Goal: Task Accomplishment & Management: Manage account settings

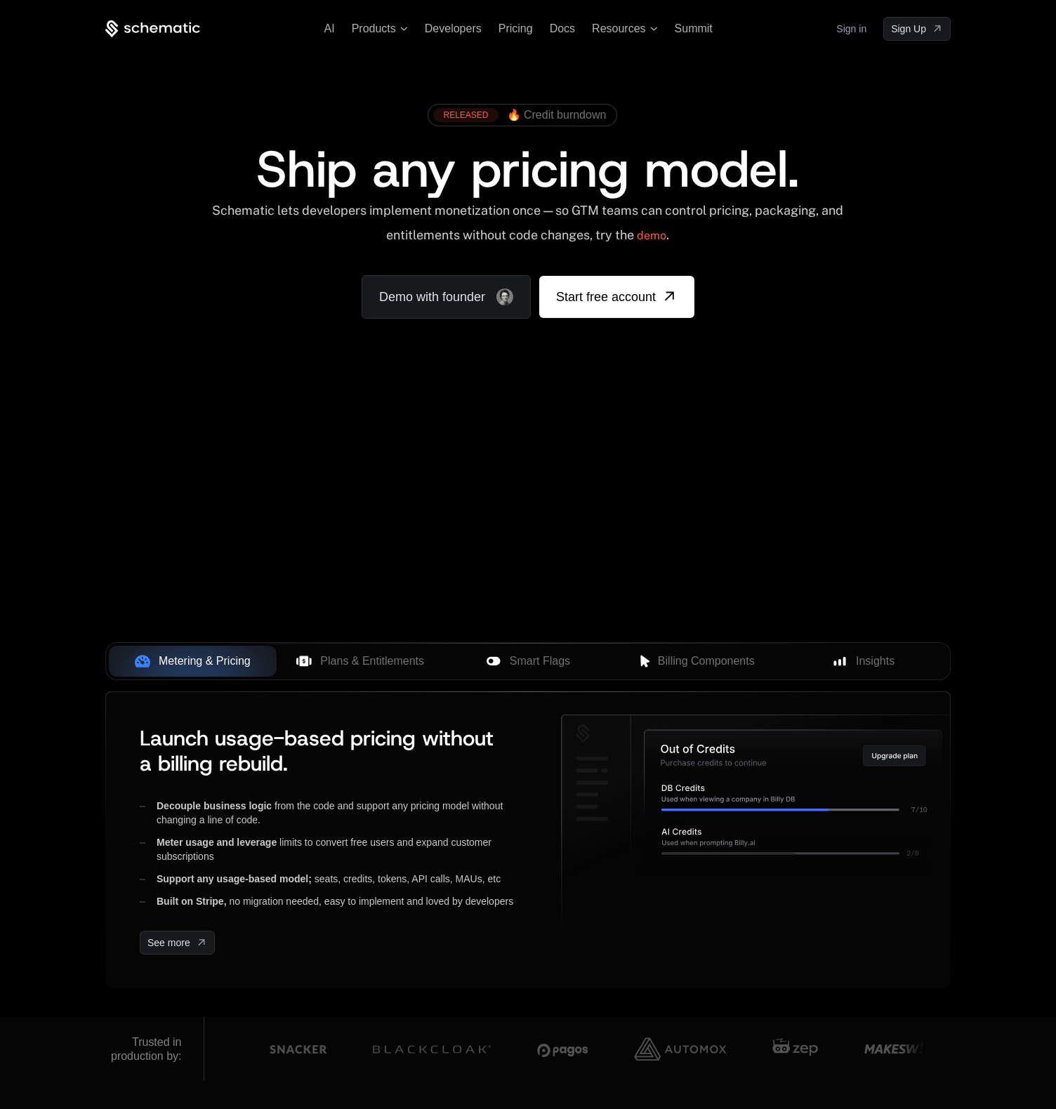
click at [867, 32] on div "Sign in Sign Up" at bounding box center [893, 29] width 114 height 24
click at [847, 29] on link "Sign in" at bounding box center [851, 29] width 30 height 22
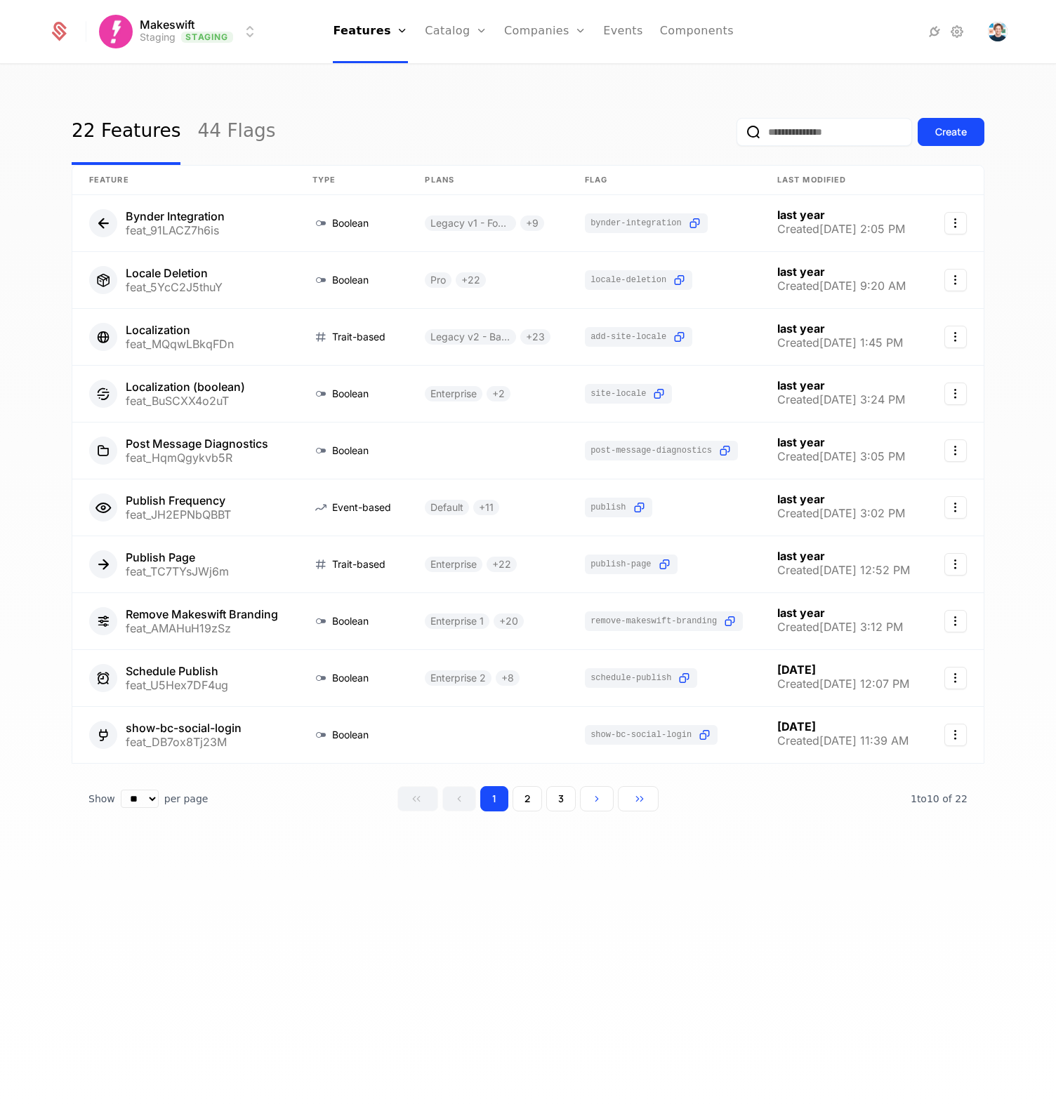
click at [795, 132] on input "email" at bounding box center [823, 132] width 175 height 28
click at [535, 39] on link "Companies" at bounding box center [545, 31] width 82 height 63
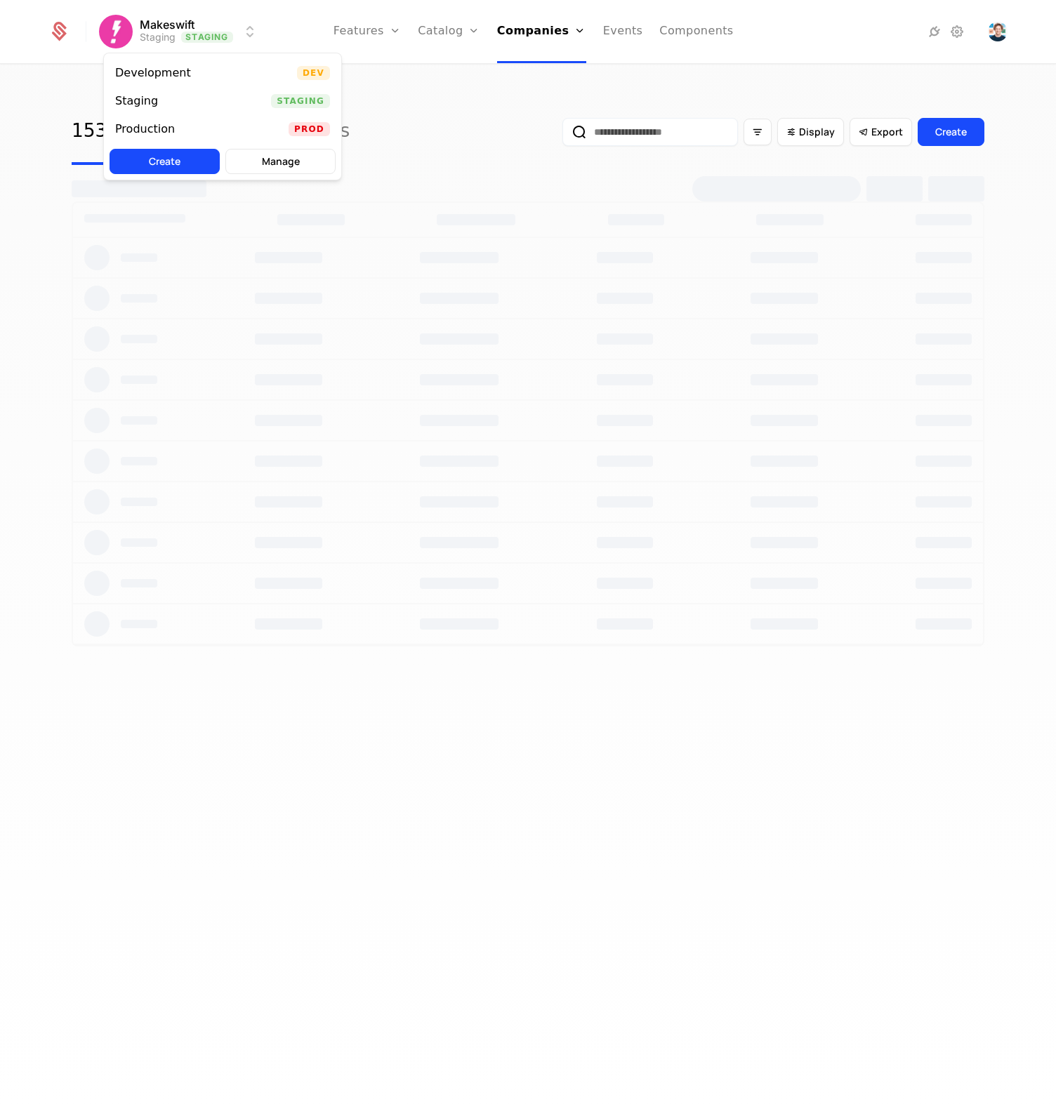
click at [239, 32] on html "Makeswift Staging Staging Features Features Flags Catalog Plans Add Ons Credits…" at bounding box center [528, 554] width 1056 height 1109
click at [217, 79] on div "Development Dev" at bounding box center [222, 73] width 237 height 28
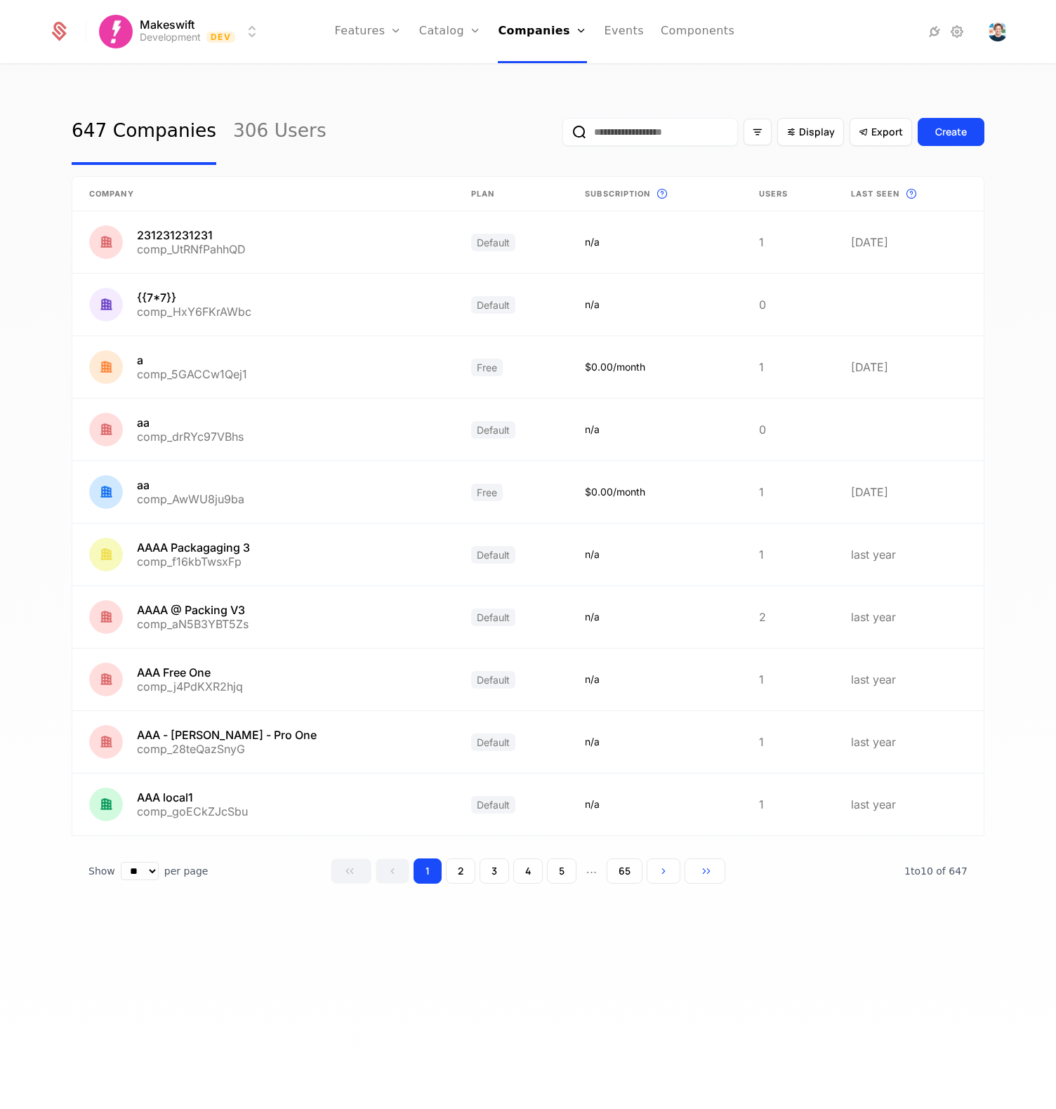
click at [628, 110] on div "Display Export Create" at bounding box center [773, 132] width 422 height 66
click at [627, 135] on input "email" at bounding box center [649, 132] width 175 height 28
paste input "**********"
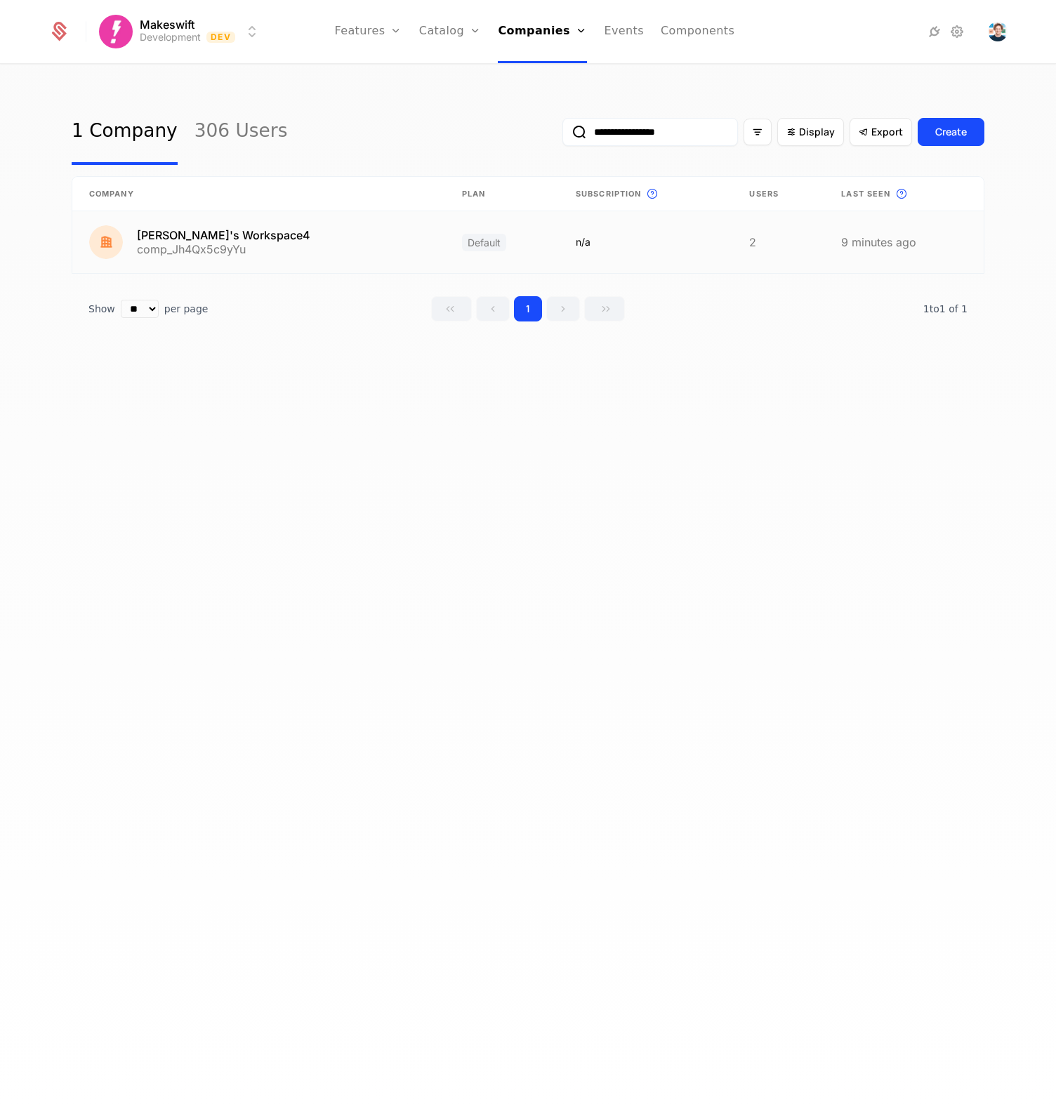
type input "**********"
click at [270, 235] on link at bounding box center [258, 242] width 373 height 62
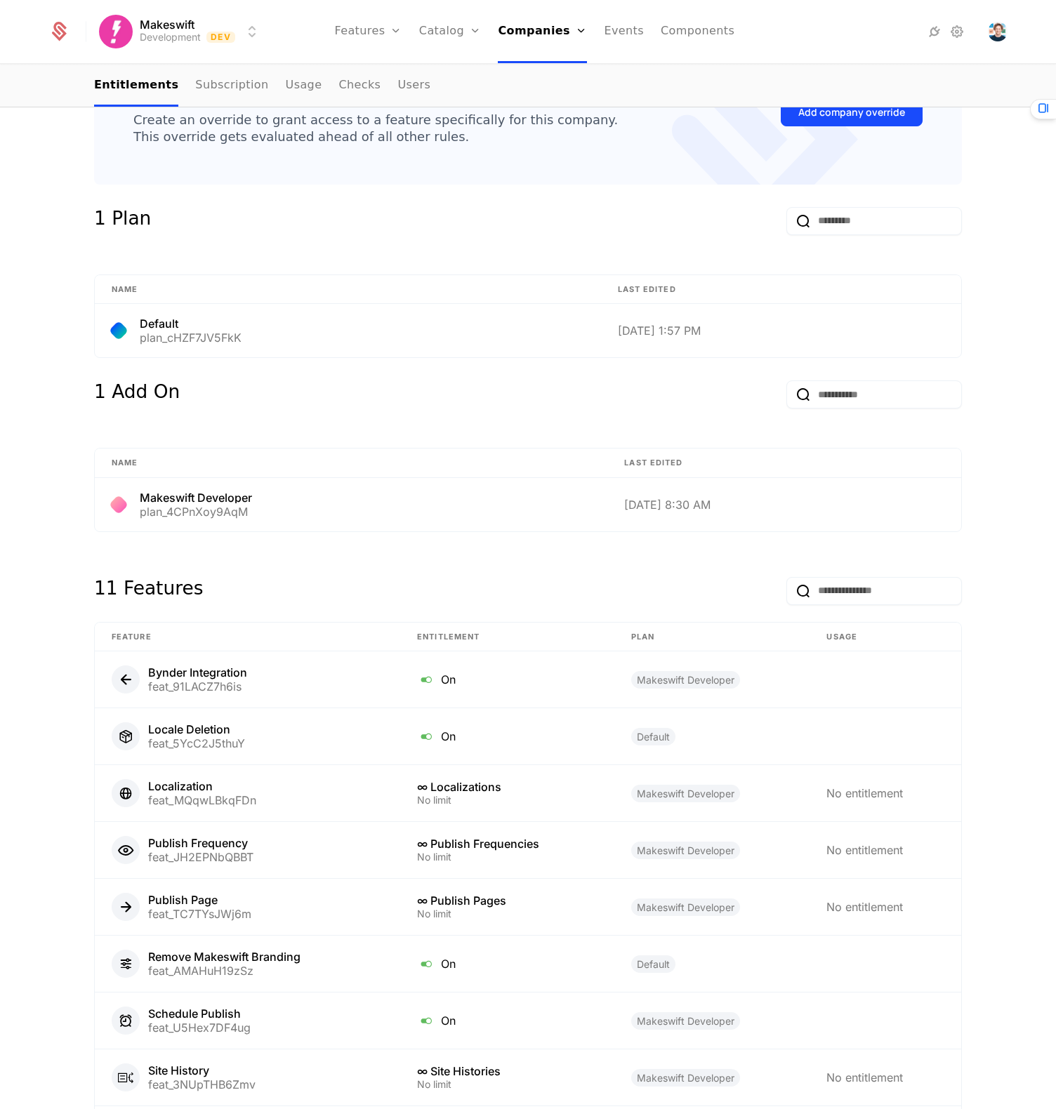
scroll to position [390, 0]
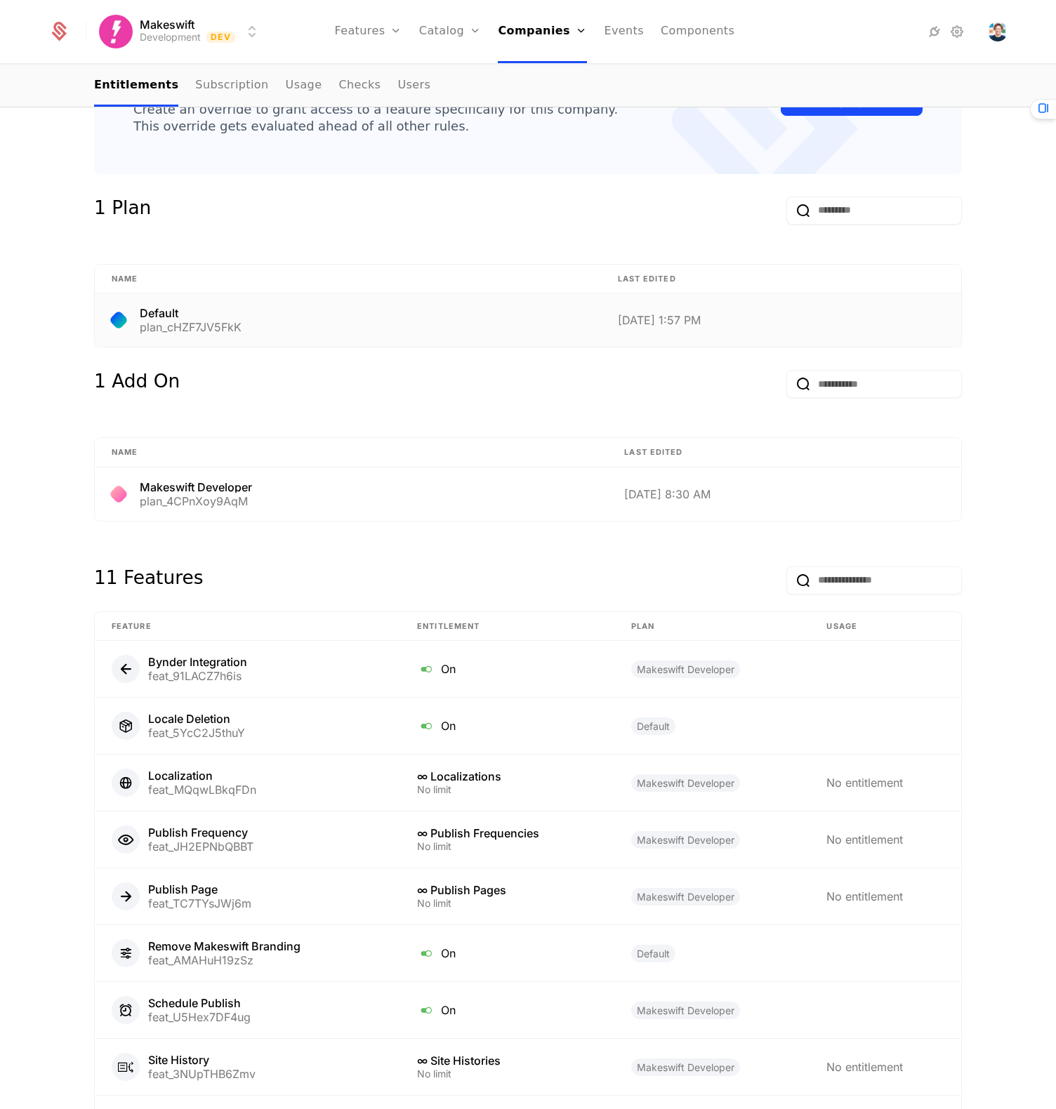
click at [246, 314] on div "Default plan_cHZF7JV5FkK" at bounding box center [348, 319] width 472 height 25
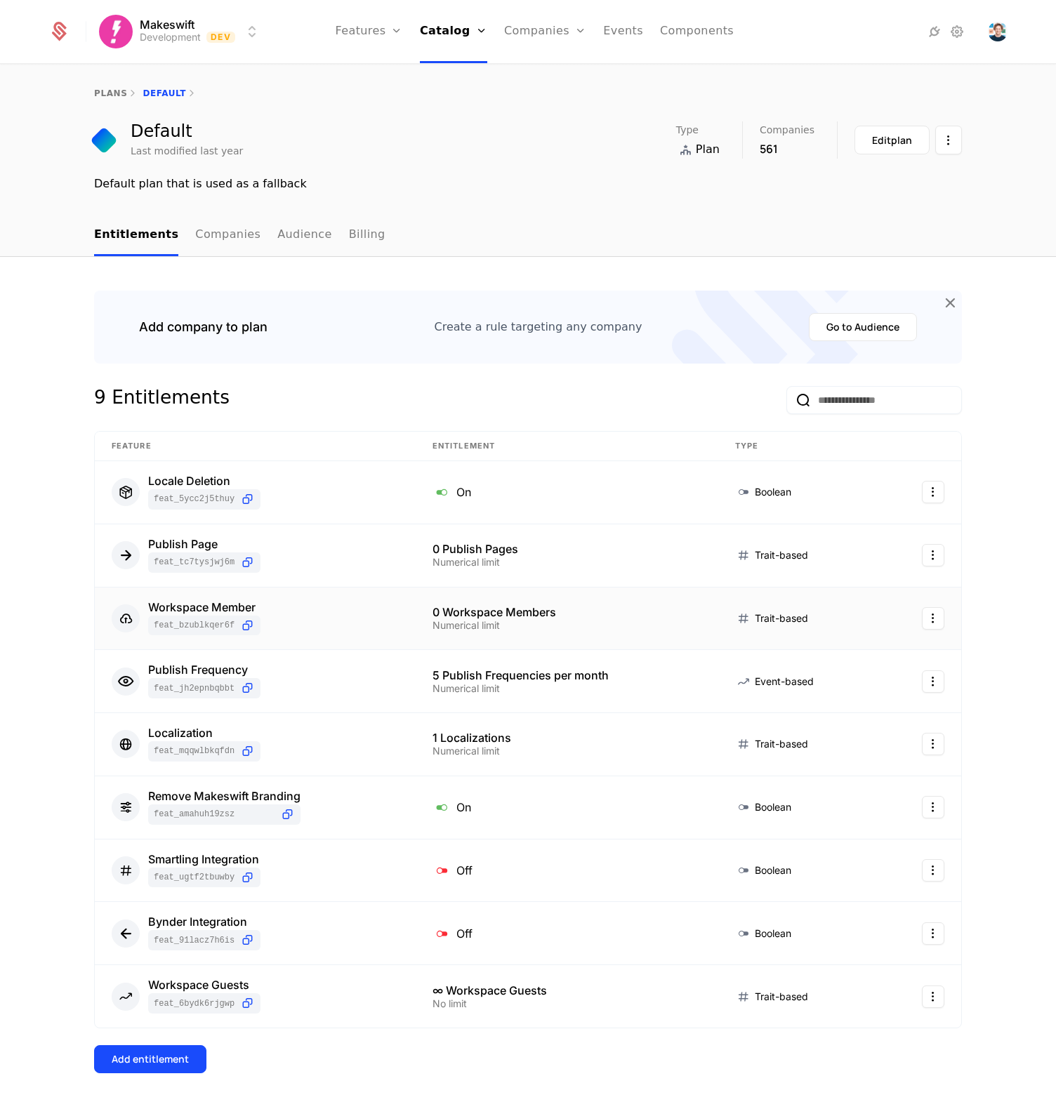
scroll to position [163, 0]
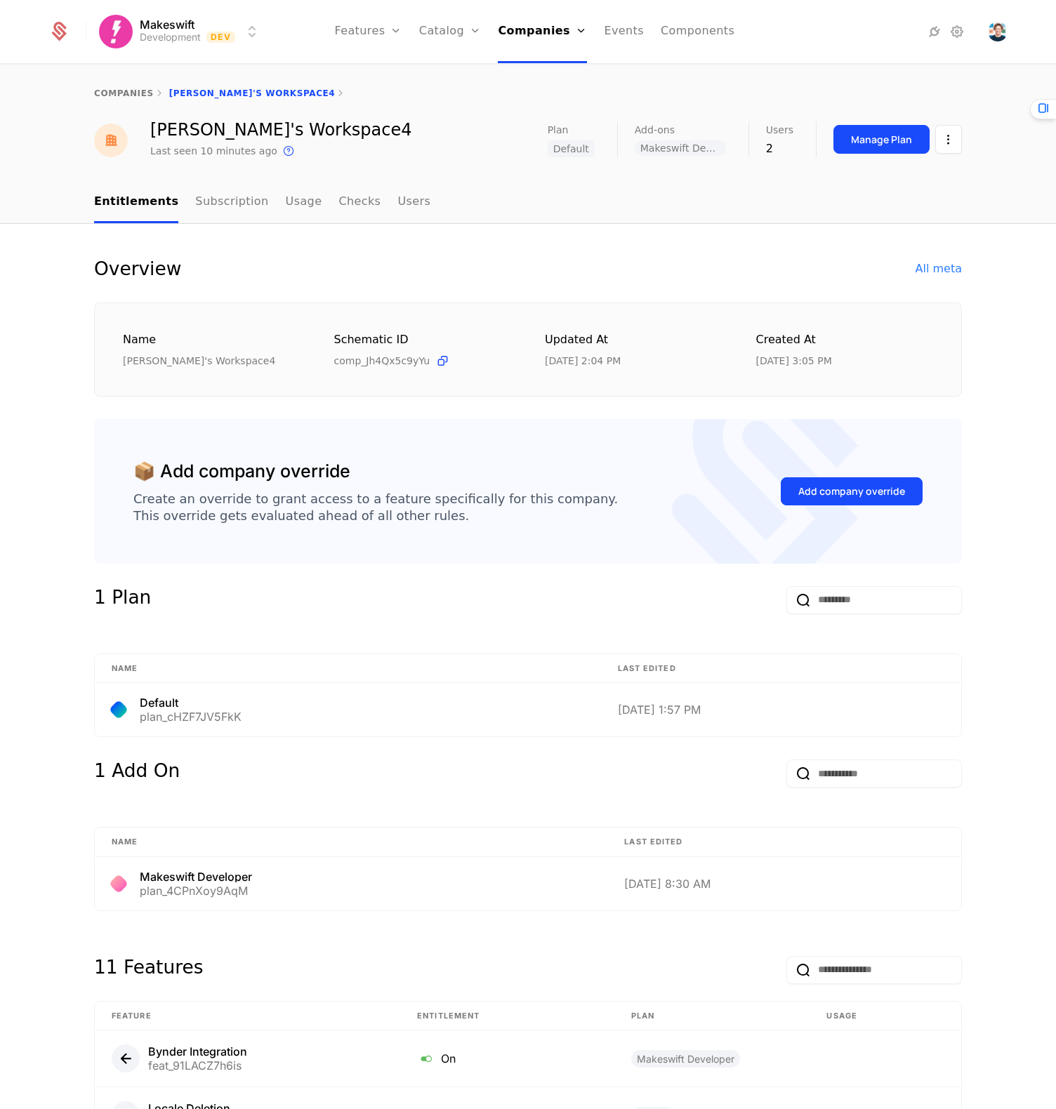
click at [849, 494] on div "Add company override" at bounding box center [851, 491] width 107 height 14
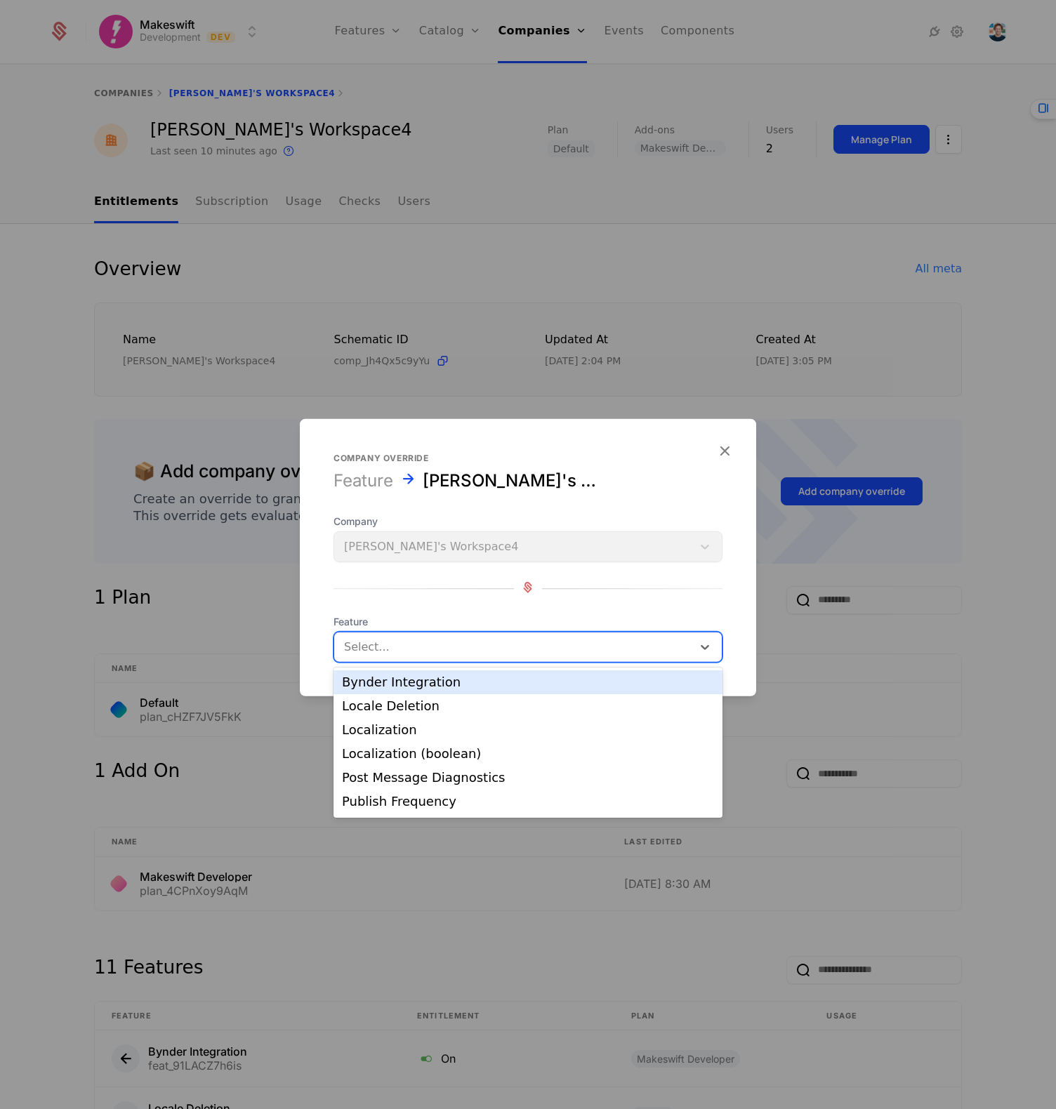
click at [437, 659] on div "Select..." at bounding box center [527, 647] width 389 height 31
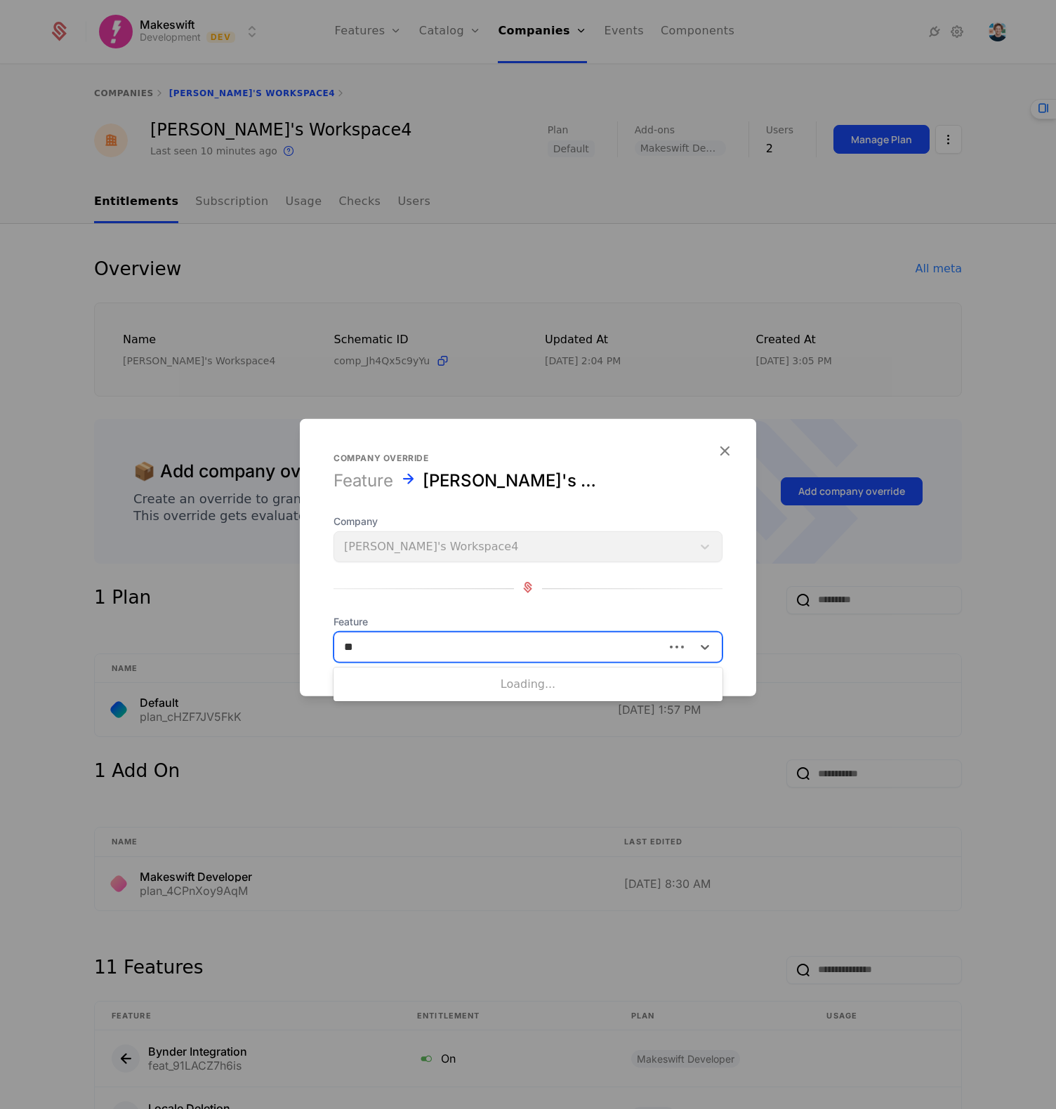
type input "*"
type input "****"
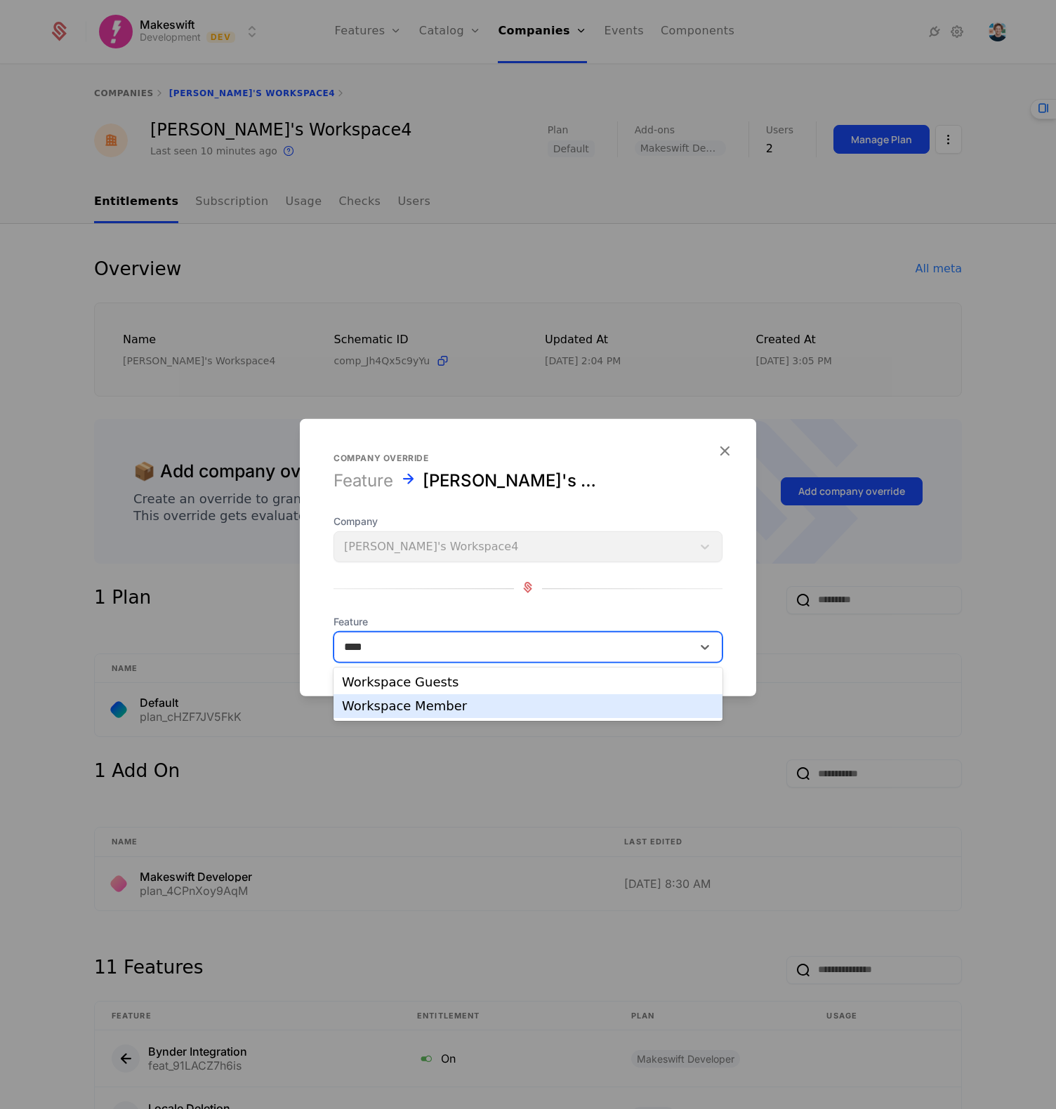
click at [448, 707] on div "Workspace Member" at bounding box center [528, 706] width 372 height 13
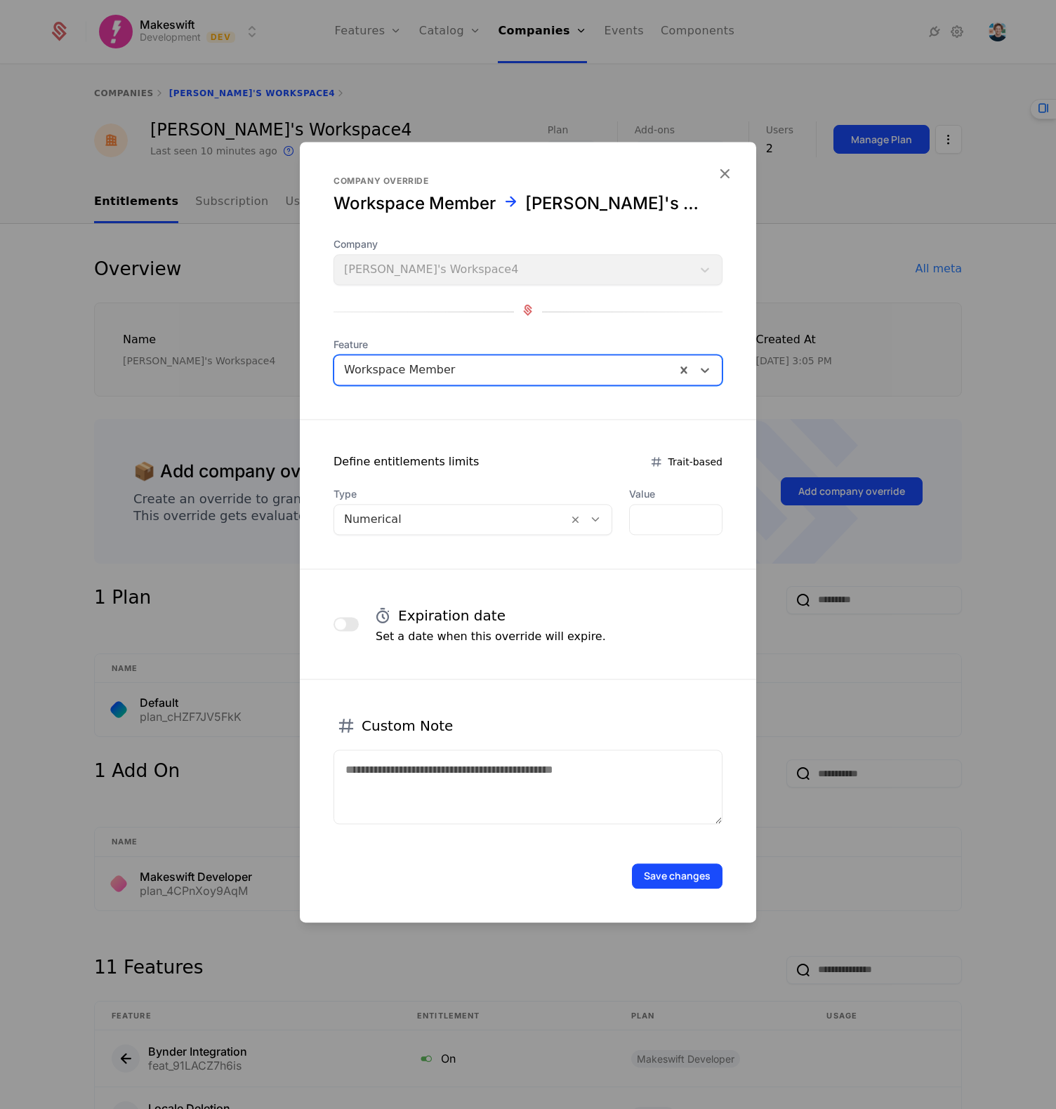
click at [540, 508] on div "Numerical" at bounding box center [451, 519] width 234 height 25
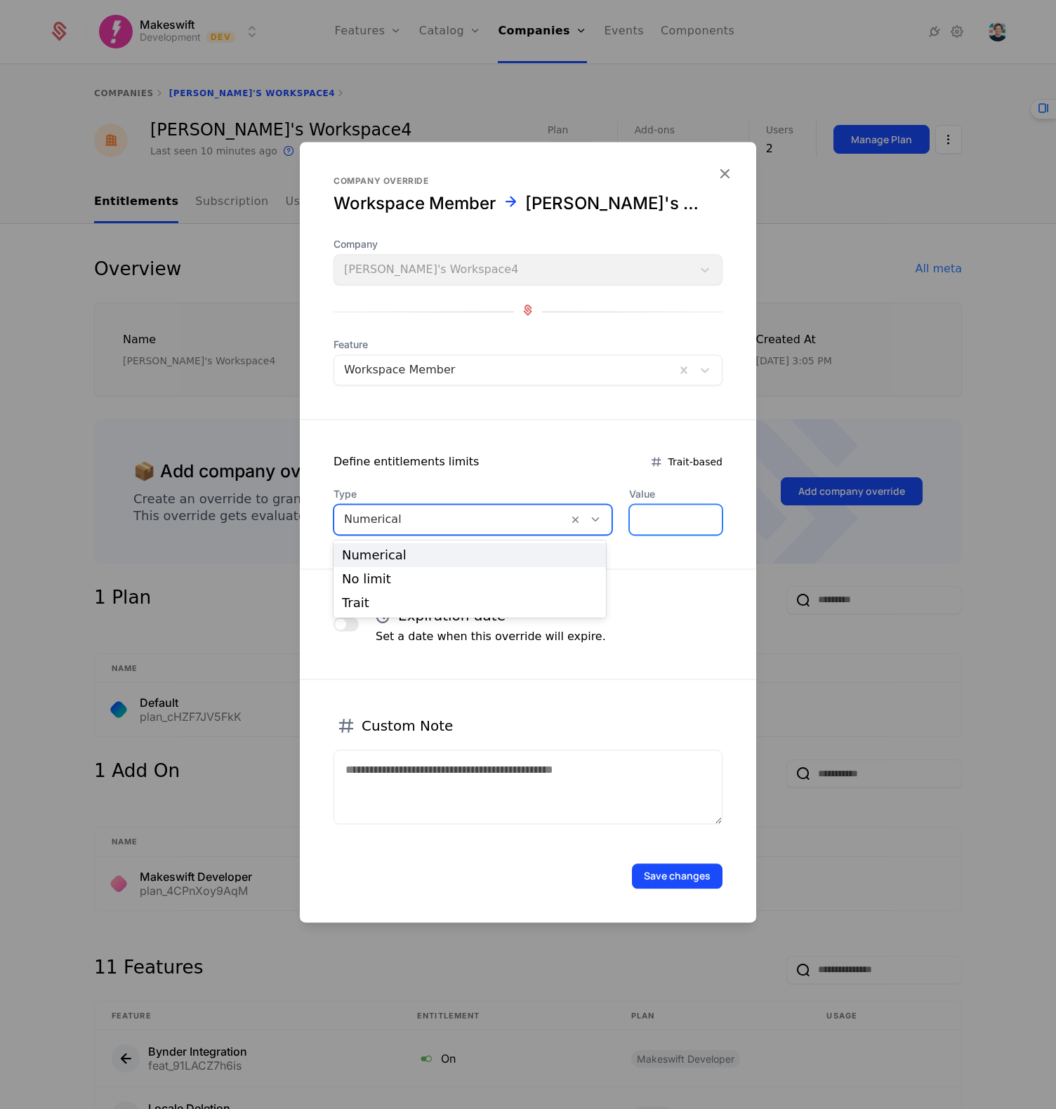
drag, startPoint x: 684, startPoint y: 510, endPoint x: 692, endPoint y: 514, distance: 9.1
click at [684, 510] on input "*" at bounding box center [676, 519] width 92 height 29
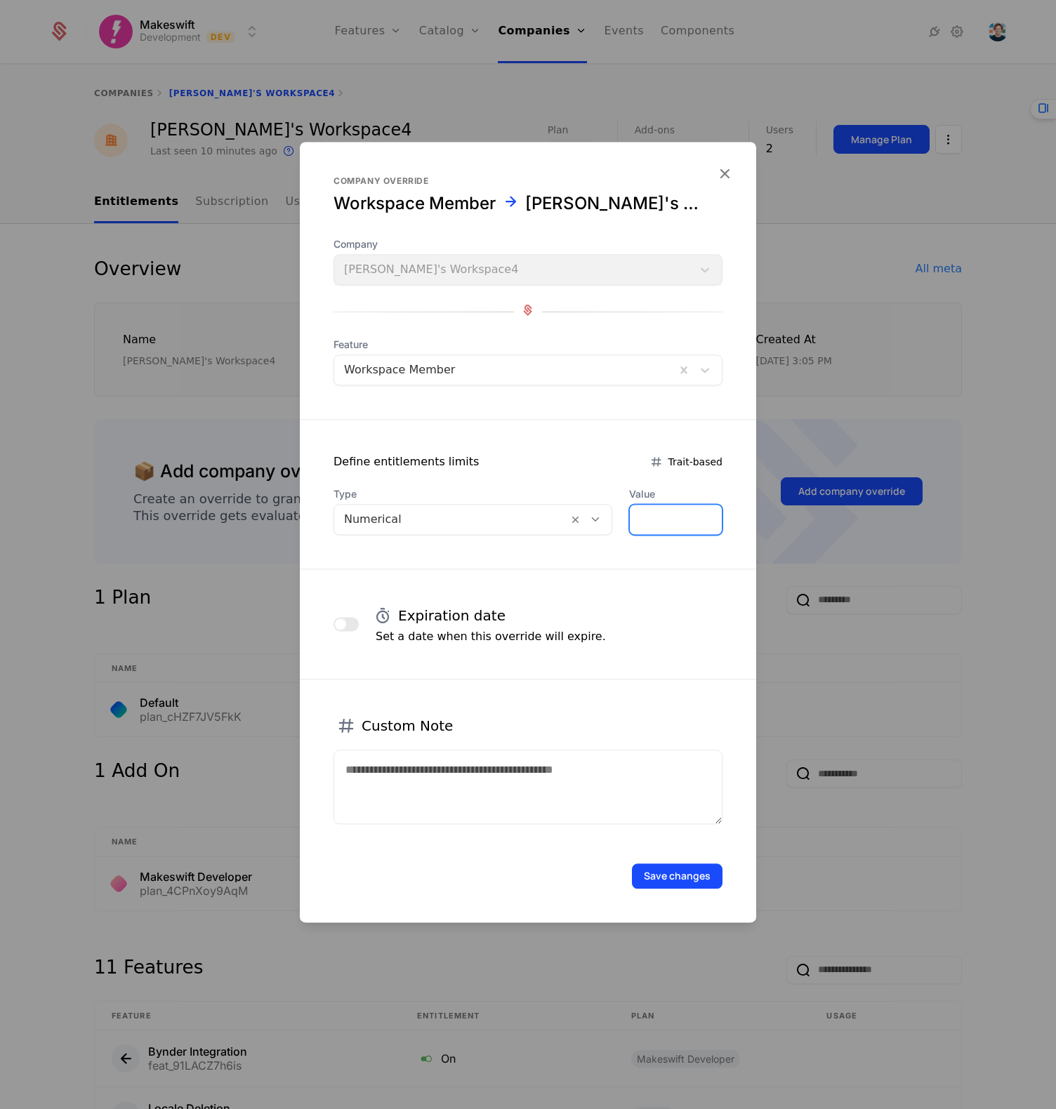
click at [710, 514] on input "*" at bounding box center [676, 519] width 92 height 29
click at [711, 517] on input "*" at bounding box center [676, 519] width 92 height 29
type input "*"
click at [711, 517] on input "*" at bounding box center [676, 519] width 92 height 29
click at [686, 869] on button "Save changes" at bounding box center [677, 875] width 91 height 25
